Goal: Task Accomplishment & Management: Use online tool/utility

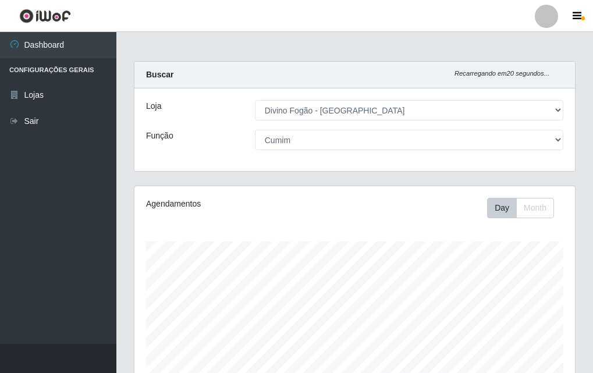
select select "499"
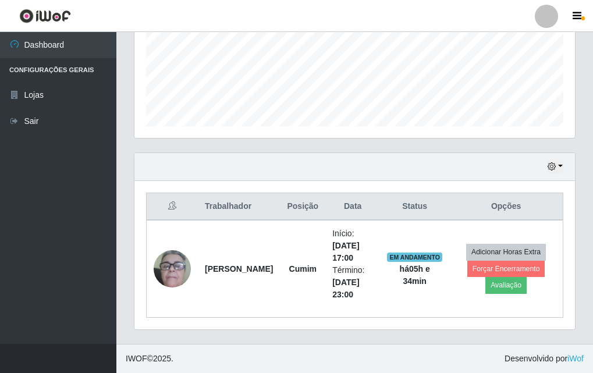
scroll to position [242, 441]
click at [249, 154] on div "Hoje 1 dia 3 dias 1 Semana Não encerrados" at bounding box center [355, 167] width 441 height 28
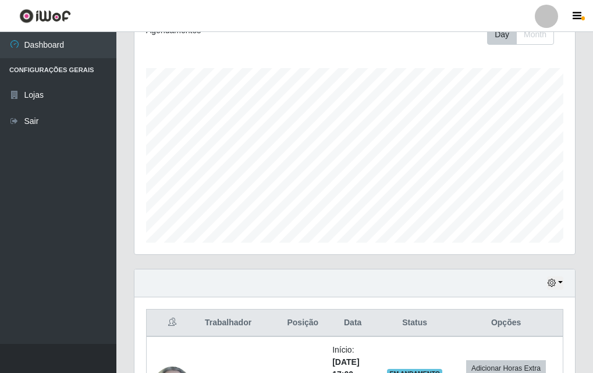
scroll to position [0, 0]
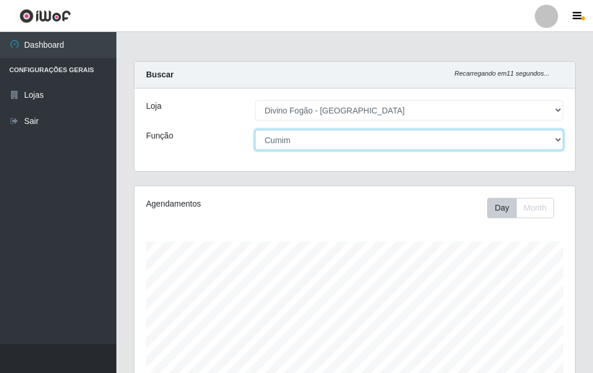
click at [319, 143] on select "[Selecione...] ASG ASG + ASG ++ Auxiliar de Cozinha Auxiliar de Cozinha + Auxil…" at bounding box center [409, 140] width 309 height 20
click at [255, 130] on select "[Selecione...] ASG ASG + ASG ++ Auxiliar de Cozinha Auxiliar de Cozinha + Auxil…" at bounding box center [409, 140] width 309 height 20
click at [350, 142] on select "[Selecione...] ASG ASG + ASG ++ Auxiliar de Cozinha Auxiliar de Cozinha + Auxil…" at bounding box center [409, 140] width 309 height 20
click at [255, 130] on select "[Selecione...] ASG ASG + ASG ++ Auxiliar de Cozinha Auxiliar de Cozinha + Auxil…" at bounding box center [409, 140] width 309 height 20
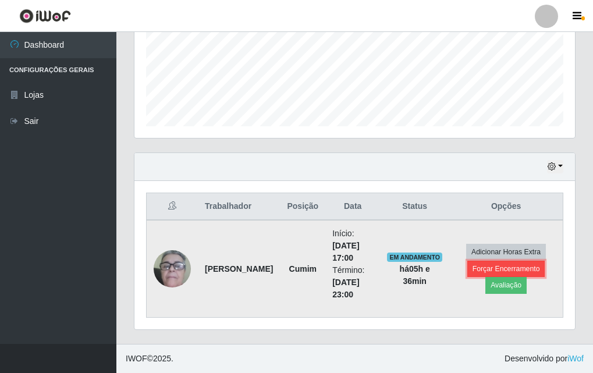
click at [490, 270] on button "Forçar Encerramento" at bounding box center [507, 269] width 78 height 16
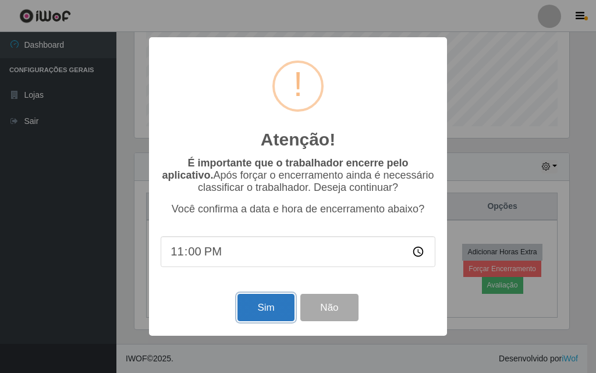
click at [264, 312] on button "Sim" at bounding box center [266, 307] width 56 height 27
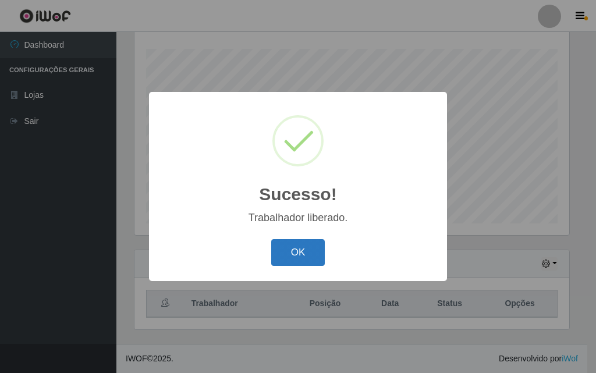
click at [296, 246] on button "OK" at bounding box center [298, 252] width 54 height 27
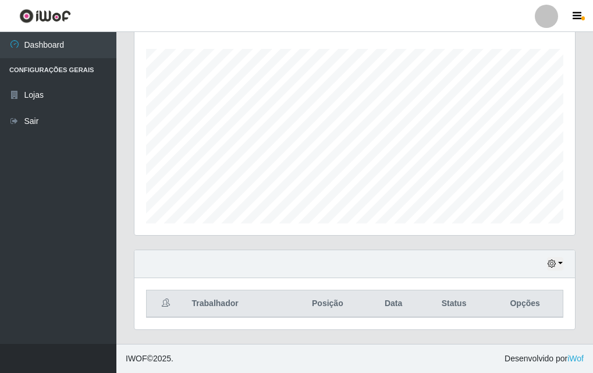
scroll to position [0, 0]
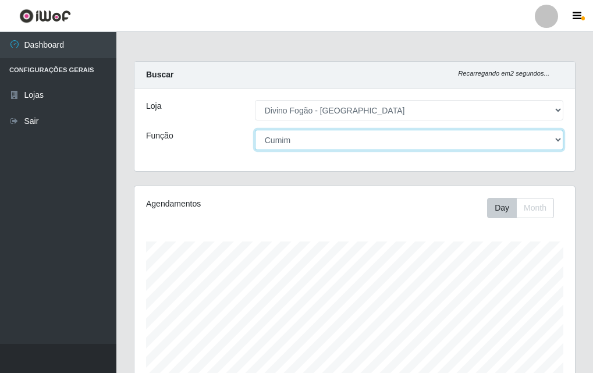
click at [446, 144] on select "[Selecione...] ASG ASG + ASG ++ Auxiliar de Cozinha Auxiliar de Cozinha + Auxil…" at bounding box center [409, 140] width 309 height 20
click at [255, 130] on select "[Selecione...] ASG ASG + ASG ++ Auxiliar de Cozinha Auxiliar de Cozinha + Auxil…" at bounding box center [409, 140] width 309 height 20
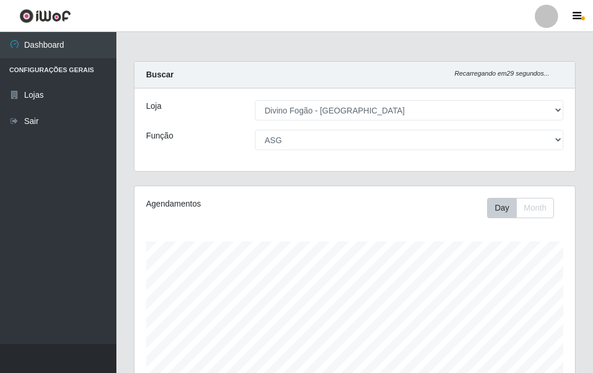
click at [359, 151] on div "Loja [Selecione...] Divino Fogão - Campina Grande Função [Selecione...] ASG ASG…" at bounding box center [355, 130] width 441 height 83
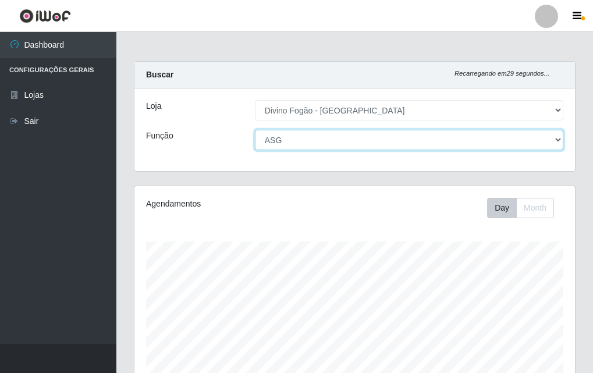
drag, startPoint x: 361, startPoint y: 130, endPoint x: 352, endPoint y: 134, distance: 8.9
click at [361, 130] on select "[Selecione...] ASG ASG + ASG ++ Auxiliar de Cozinha Auxiliar de Cozinha + Auxil…" at bounding box center [409, 140] width 309 height 20
select select "[Selecione...]"
click at [255, 130] on select "[Selecione...] ASG ASG + ASG ++ Auxiliar de Cozinha Auxiliar de Cozinha + Auxil…" at bounding box center [409, 140] width 309 height 20
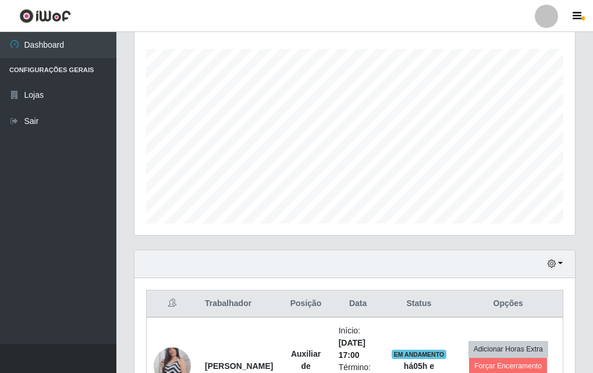
scroll to position [290, 0]
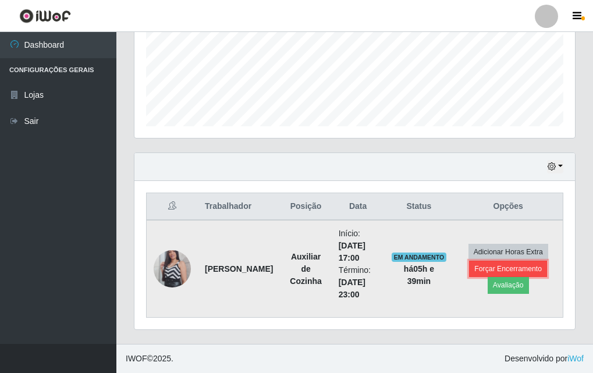
click at [507, 272] on button "Forçar Encerramento" at bounding box center [508, 269] width 78 height 16
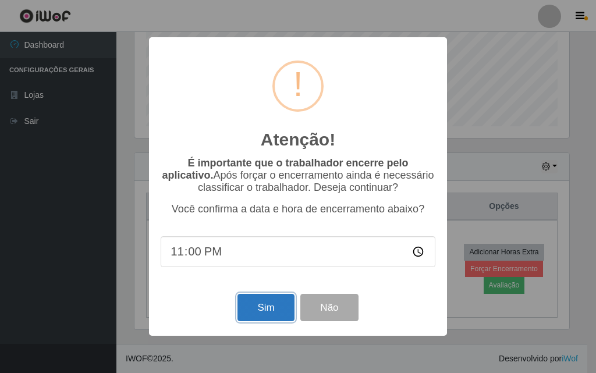
click at [276, 305] on button "Sim" at bounding box center [266, 307] width 56 height 27
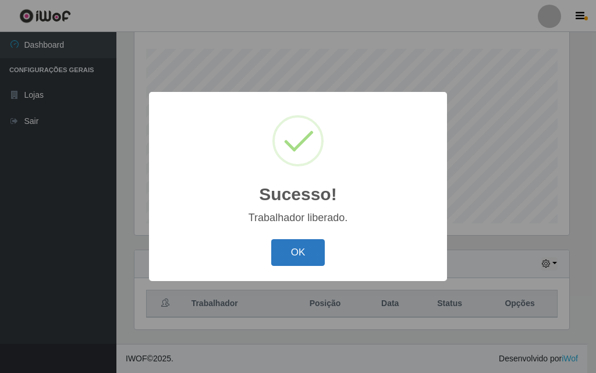
drag, startPoint x: 289, startPoint y: 261, endPoint x: 581, endPoint y: 45, distance: 363.9
click at [290, 261] on button "OK" at bounding box center [298, 252] width 54 height 27
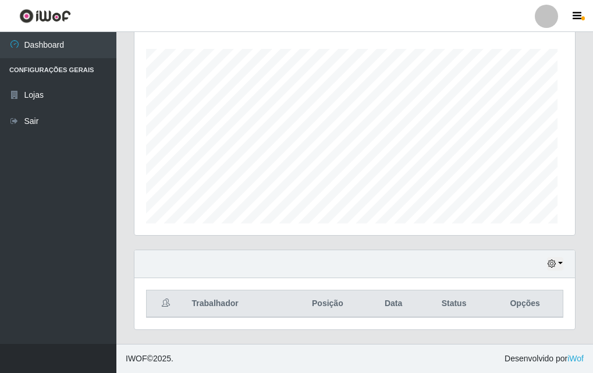
scroll to position [242, 441]
